Goal: Navigation & Orientation: Find specific page/section

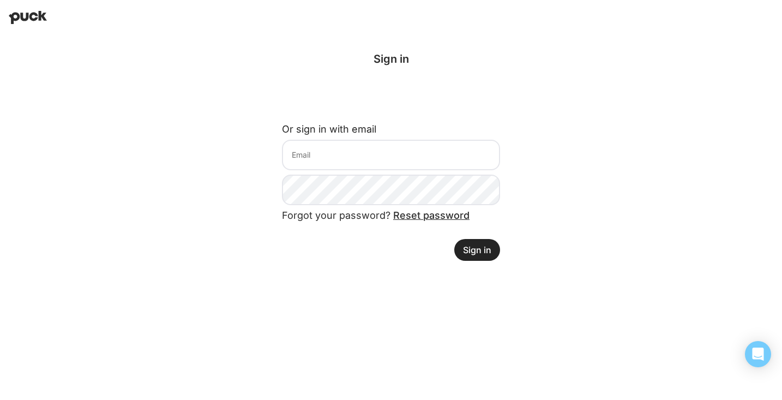
click at [341, 171] on form "Or sign in with email Forgot your password? Reset password Sign in" at bounding box center [391, 188] width 218 height 146
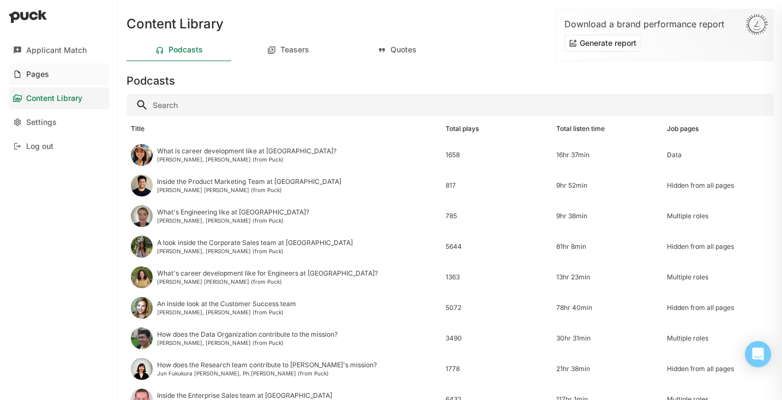
click at [40, 70] on div "Pages" at bounding box center [37, 74] width 23 height 9
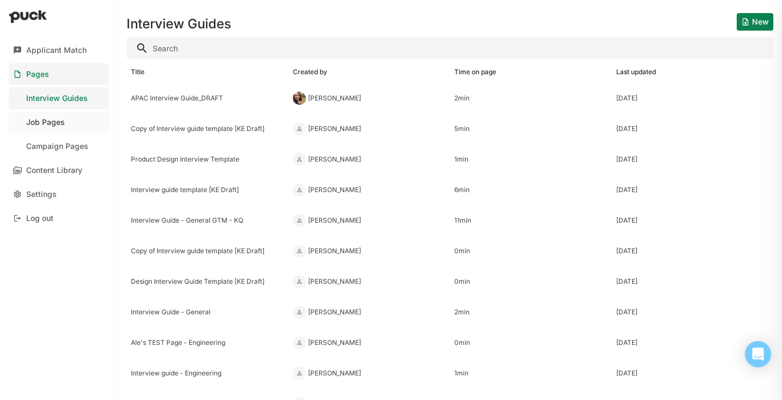
click at [51, 129] on link "Job Pages" at bounding box center [59, 122] width 100 height 22
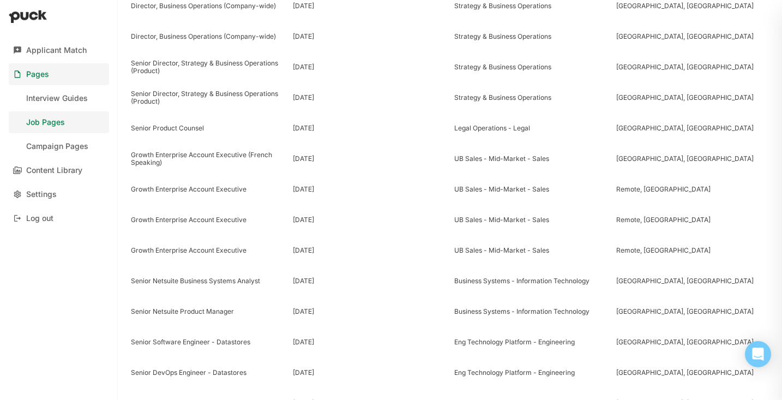
scroll to position [630, 0]
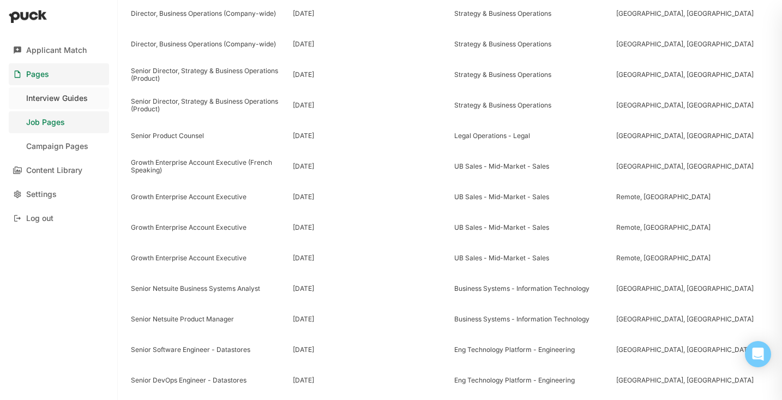
click at [75, 94] on div "Interview Guides" at bounding box center [57, 98] width 62 height 9
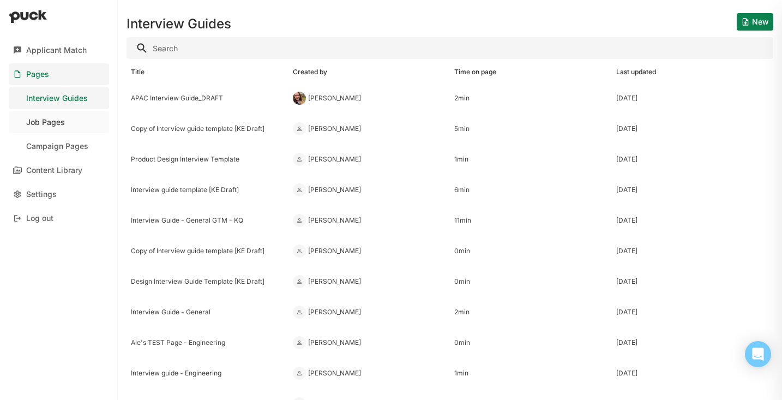
click at [64, 124] on link "Job Pages" at bounding box center [59, 122] width 100 height 22
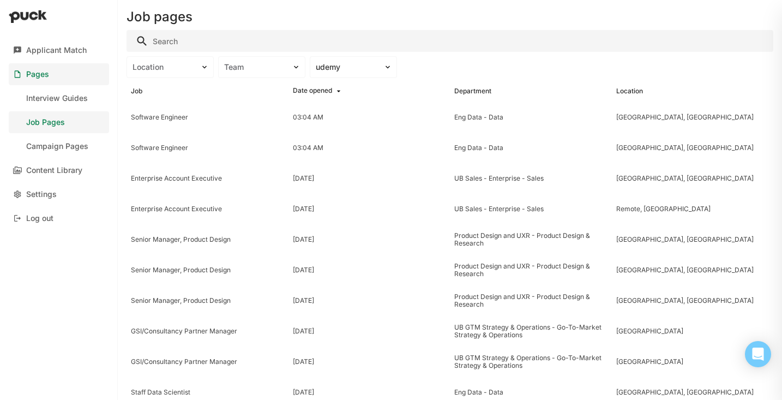
scroll to position [8, 0]
